Goal: Information Seeking & Learning: Find specific fact

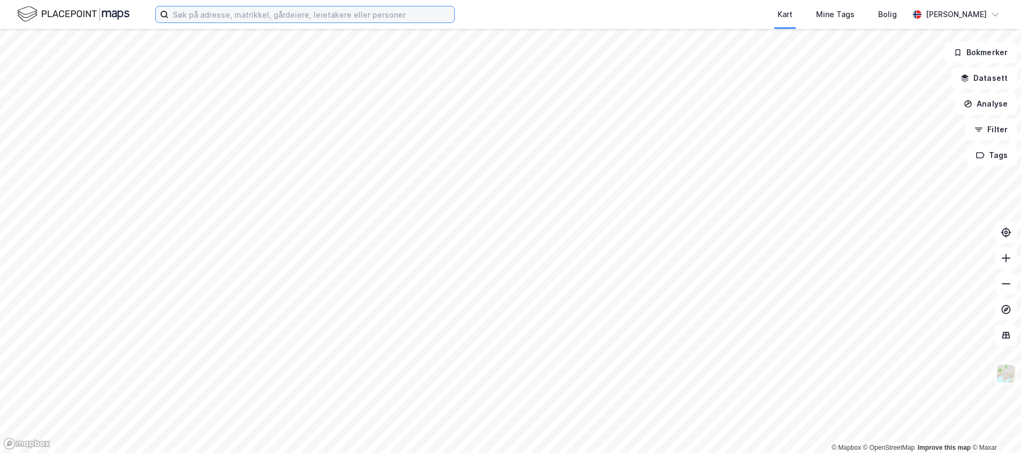
click at [258, 13] on input at bounding box center [312, 14] width 286 height 16
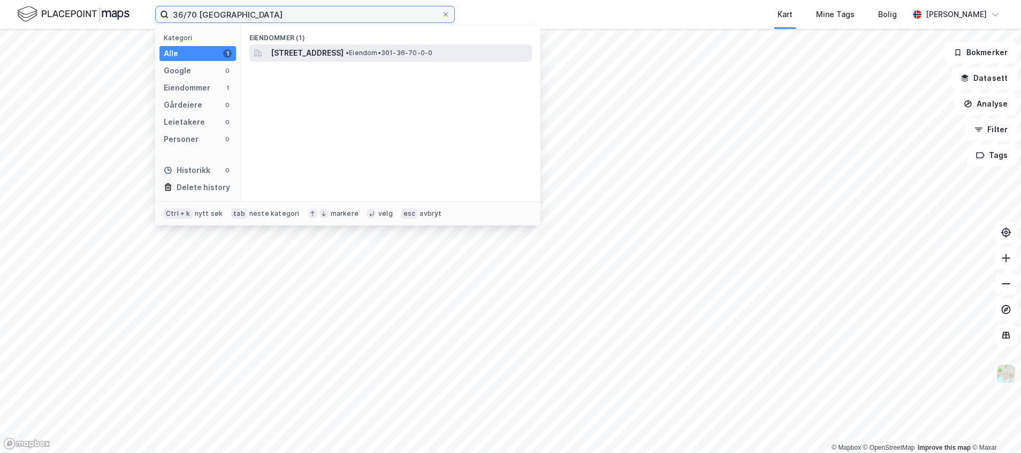
type input "36/70 [GEOGRAPHIC_DATA]"
click at [327, 55] on span "[STREET_ADDRESS]" at bounding box center [307, 53] width 73 height 13
